Goal: Communication & Community: Answer question/provide support

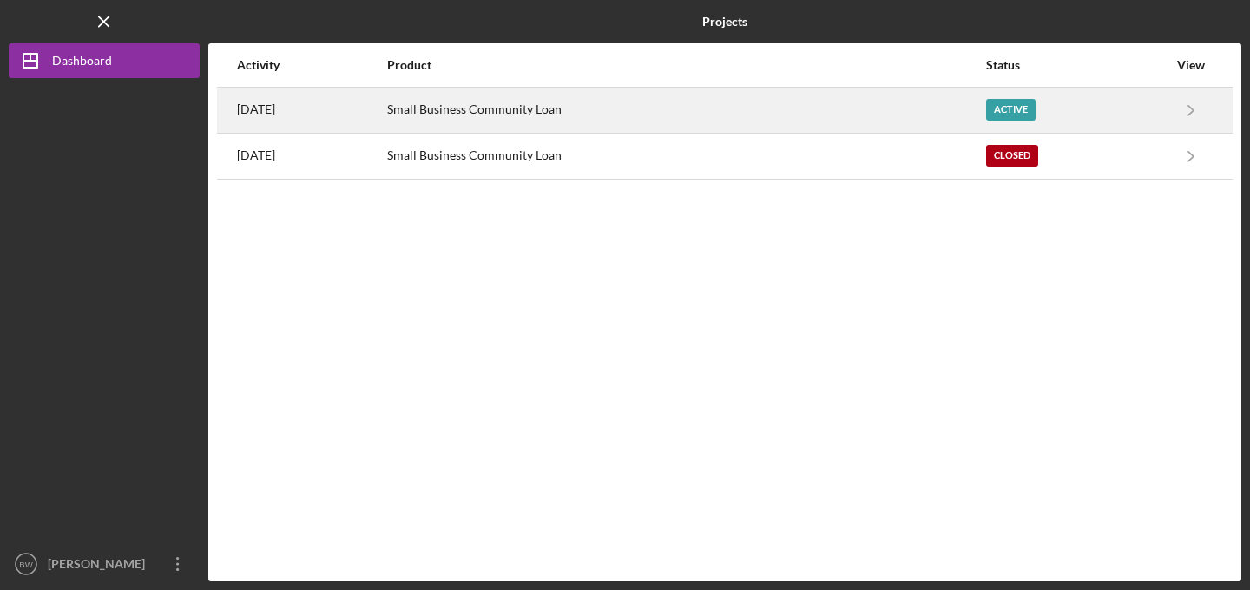
click at [895, 96] on div "Small Business Community Loan" at bounding box center [685, 110] width 597 height 43
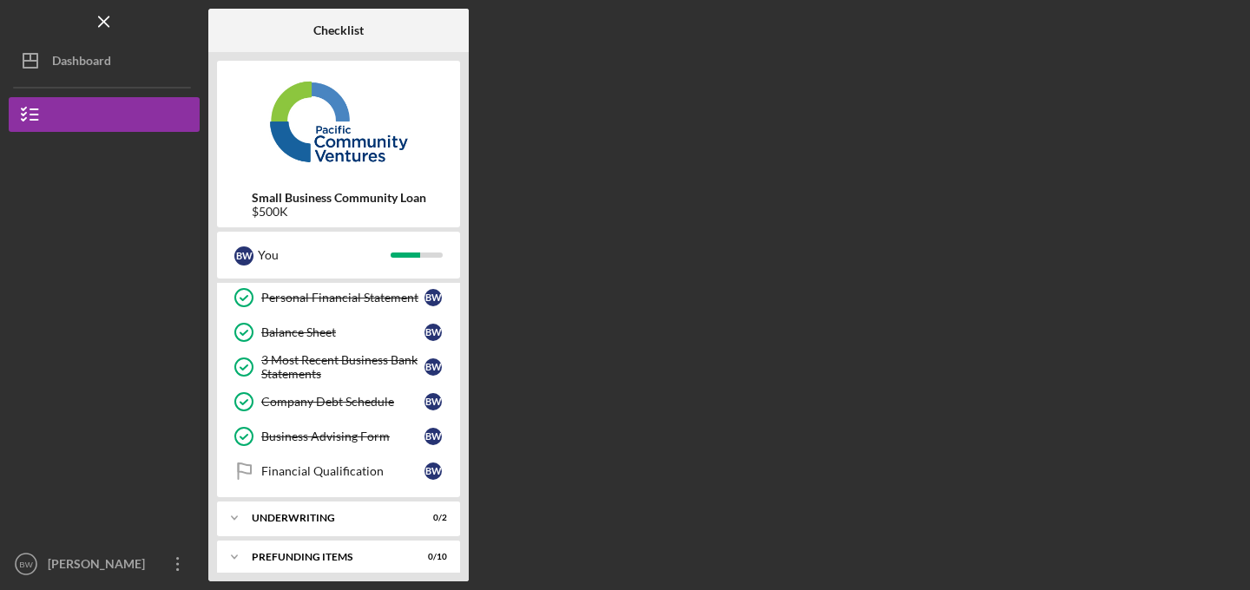
scroll to position [332, 0]
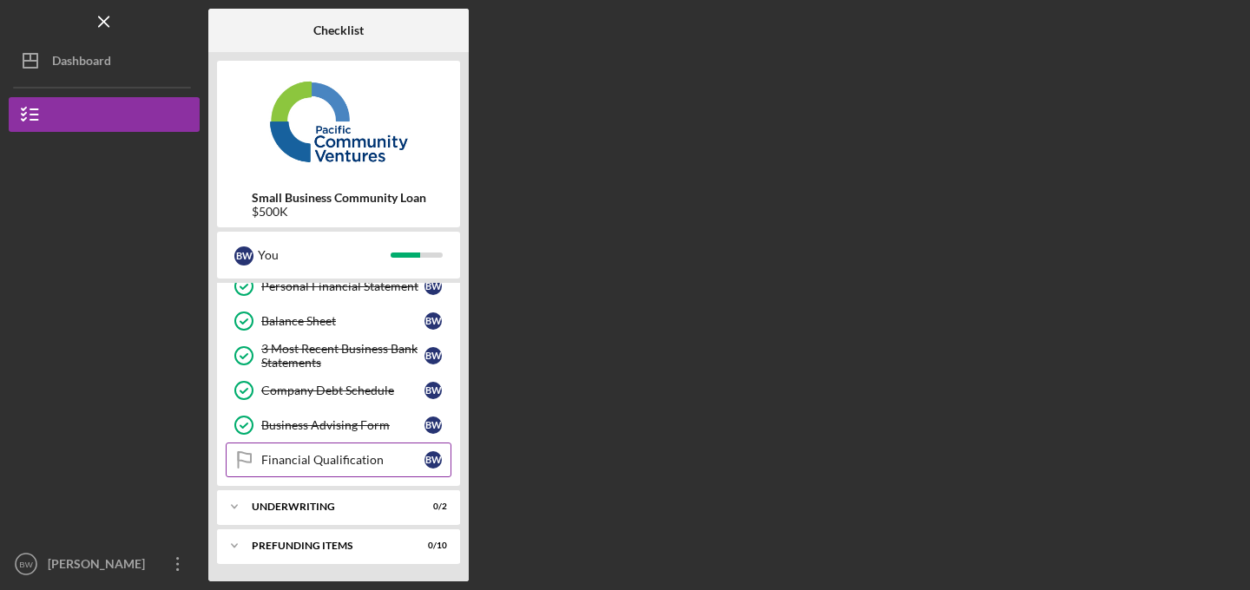
click at [348, 451] on link "Financial Qualification Financial Qualification B W" at bounding box center [339, 460] width 226 height 35
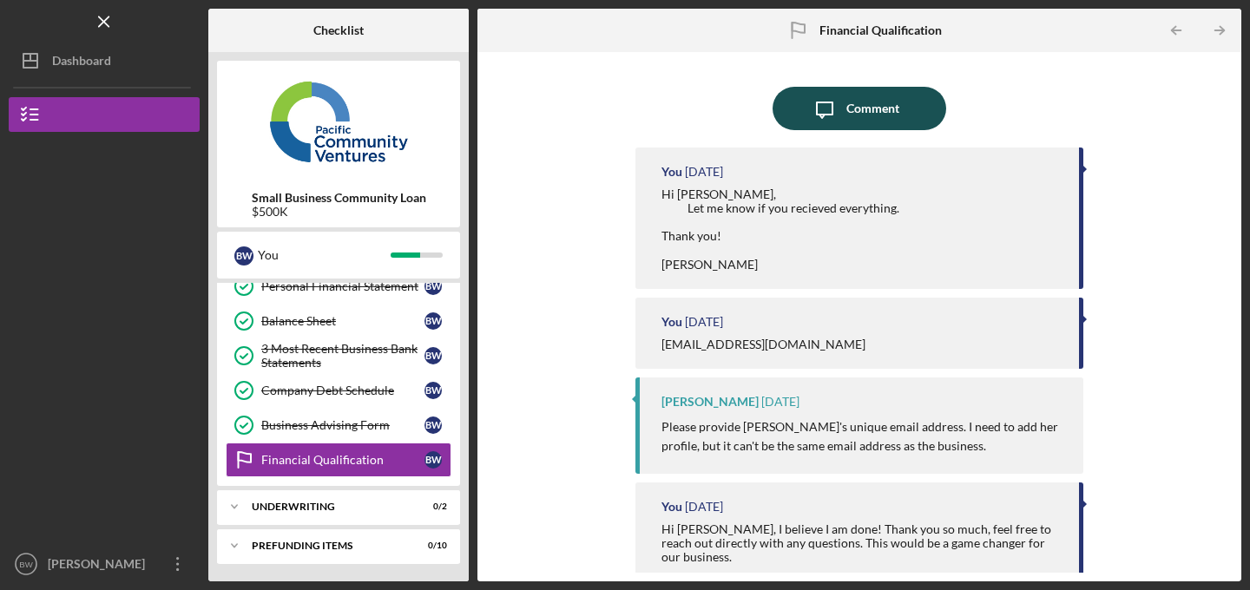
click at [846, 95] on div "Comment" at bounding box center [872, 108] width 53 height 43
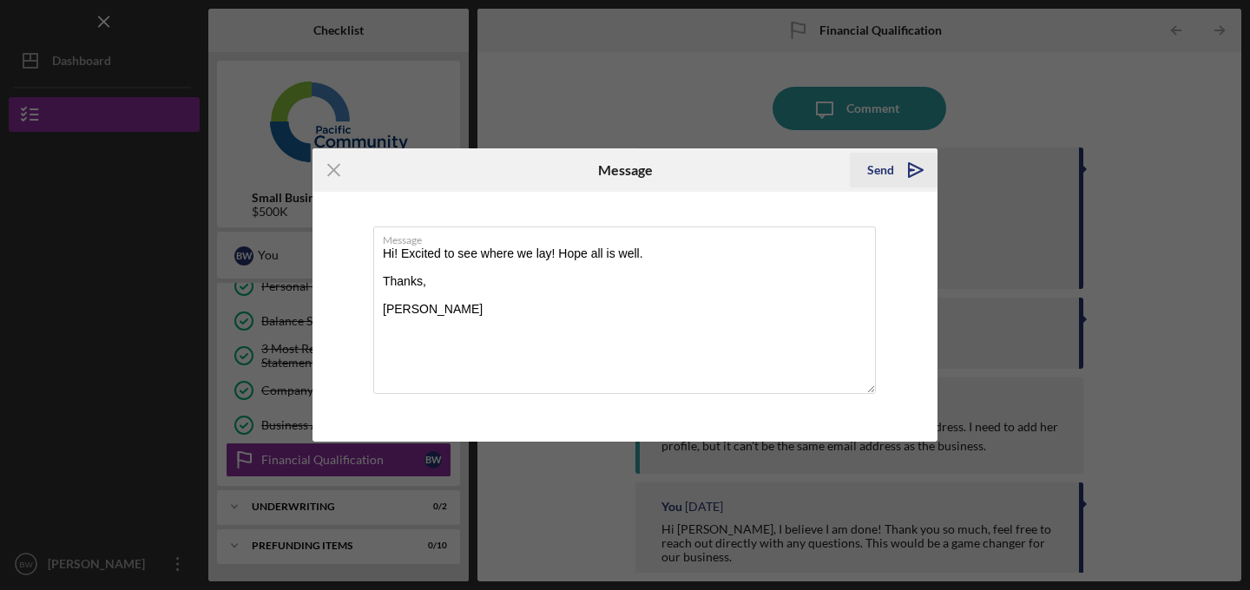
type textarea "Hi! Excited to see where we lay! Hope all is well. Thanks, [PERSON_NAME]"
click at [859, 156] on button "Send Icon/icon-invite-send" at bounding box center [894, 170] width 88 height 35
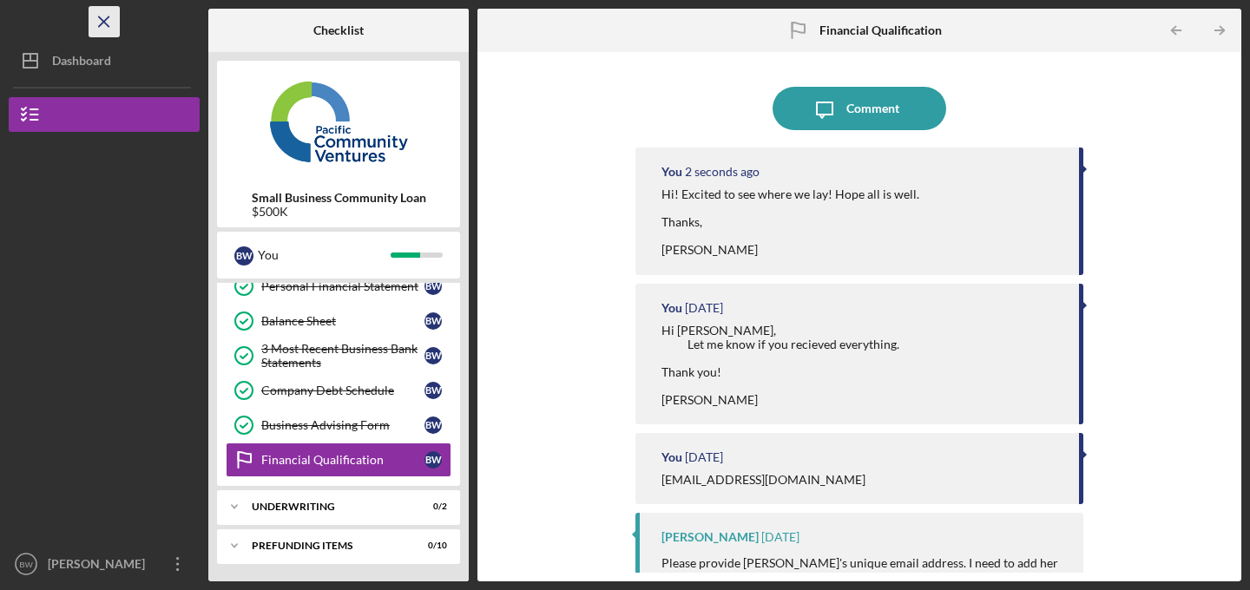
click at [99, 25] on line "button" at bounding box center [104, 21] width 10 height 10
